Goal: Use online tool/utility: Use online tool/utility

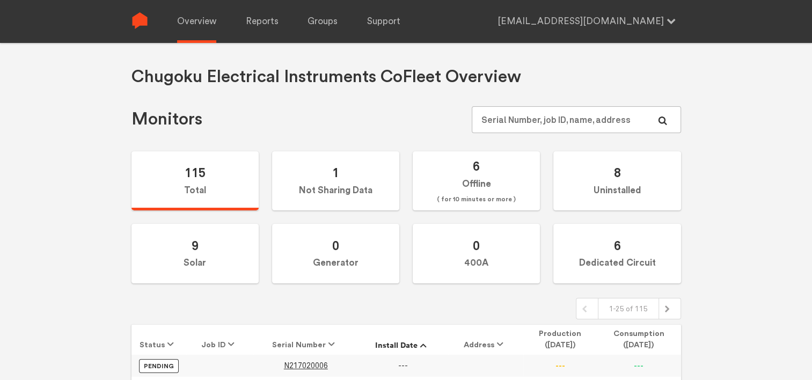
click at [84, 202] on div "Chugoku Electrical Instruments Co Fleet Overview Monitors 115 Total 1 Not Shari…" at bounding box center [406, 233] width 812 height 380
click at [266, 33] on link "Reports" at bounding box center [262, 21] width 33 height 43
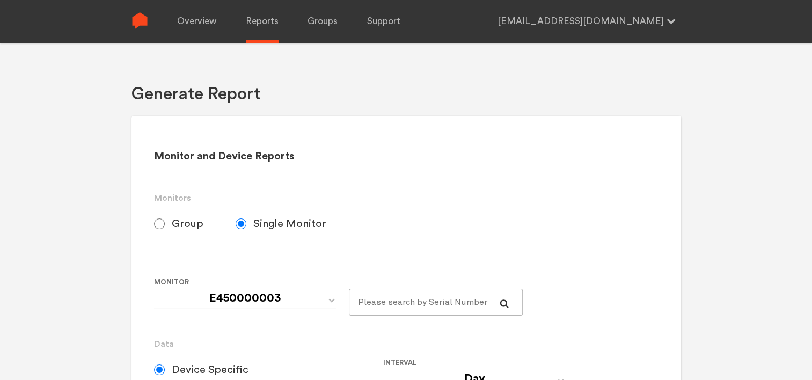
click at [159, 219] on input "Group" at bounding box center [159, 224] width 11 height 11
radio input "true"
radio input "false"
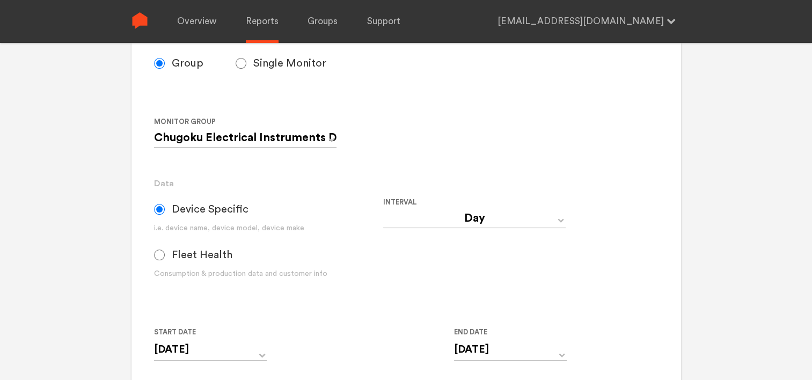
scroll to position [161, 0]
click at [332, 137] on select "Chugoku Electrical Instruments Default Group CHK Orange Box Pilot CHK Gray Box …" at bounding box center [245, 137] width 183 height 19
click at [145, 159] on div "Monitor and Device Reports Monitors Group Single Monitor Monitor Group Chugoku …" at bounding box center [407, 229] width 550 height 548
click at [162, 133] on select "Chugoku Electrical Instruments Default Group CHK Orange Box Pilot CHK Gray Box …" at bounding box center [245, 137] width 183 height 19
click at [537, 213] on select "Day Year Month Week Hour 30 Minute 15 Minute 5 Minute Minute" at bounding box center [474, 217] width 183 height 19
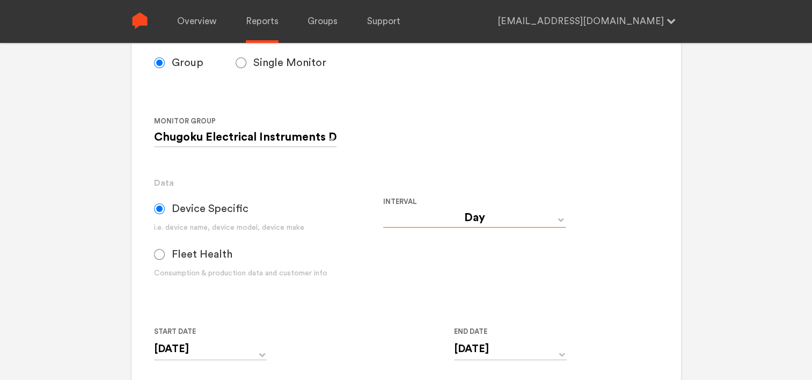
click at [537, 217] on select "Day Year Month Week Hour 30 Minute 15 Minute 5 Minute Minute" at bounding box center [474, 217] width 183 height 19
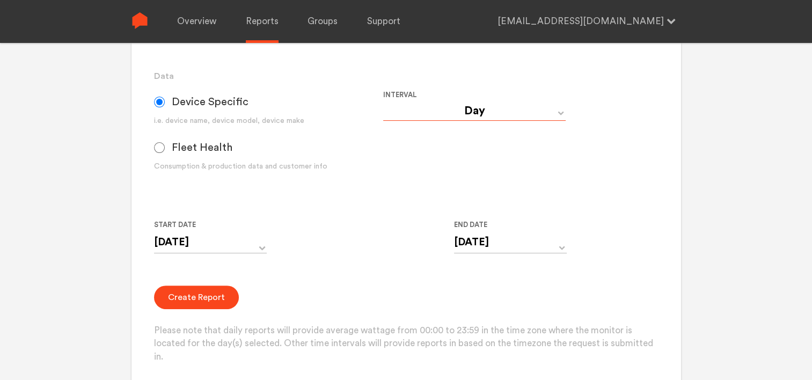
scroll to position [268, 0]
click at [174, 293] on button "Create Report" at bounding box center [196, 297] width 85 height 24
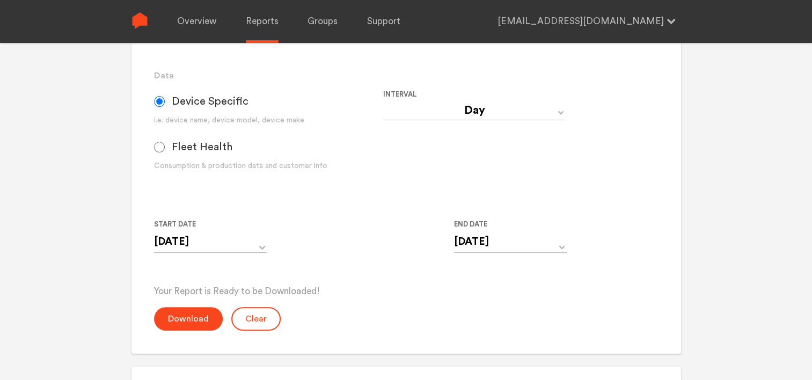
scroll to position [322, 0]
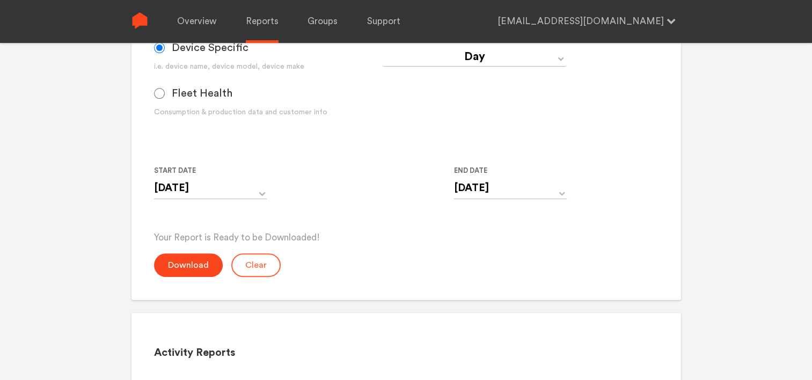
click at [261, 271] on button "Clear" at bounding box center [255, 265] width 49 height 24
